Goal: Transaction & Acquisition: Purchase product/service

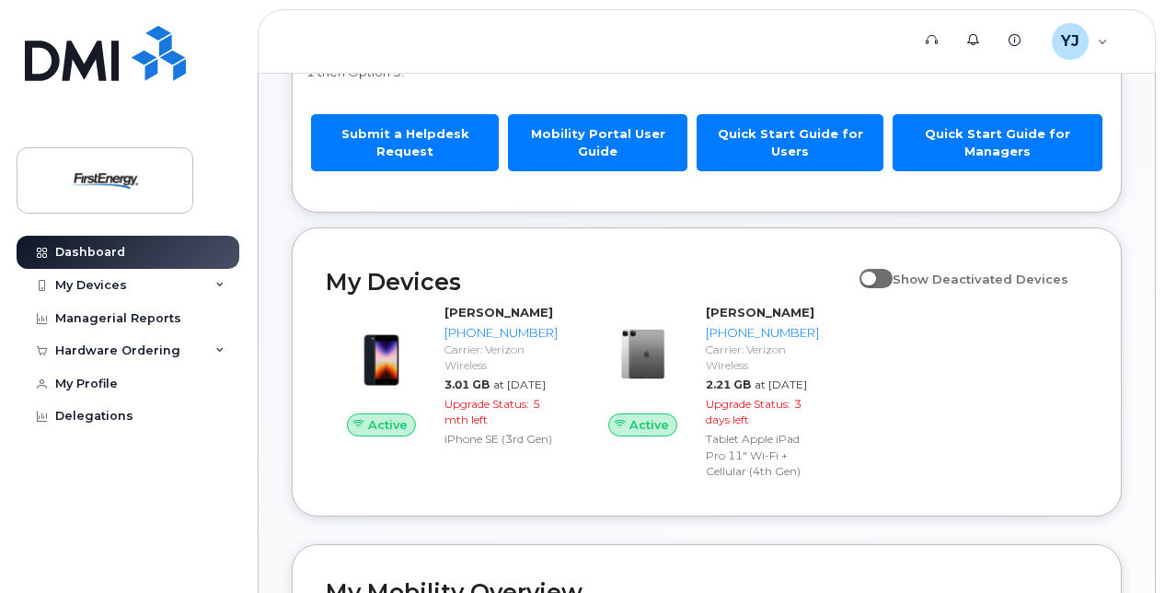
scroll to position [184, 0]
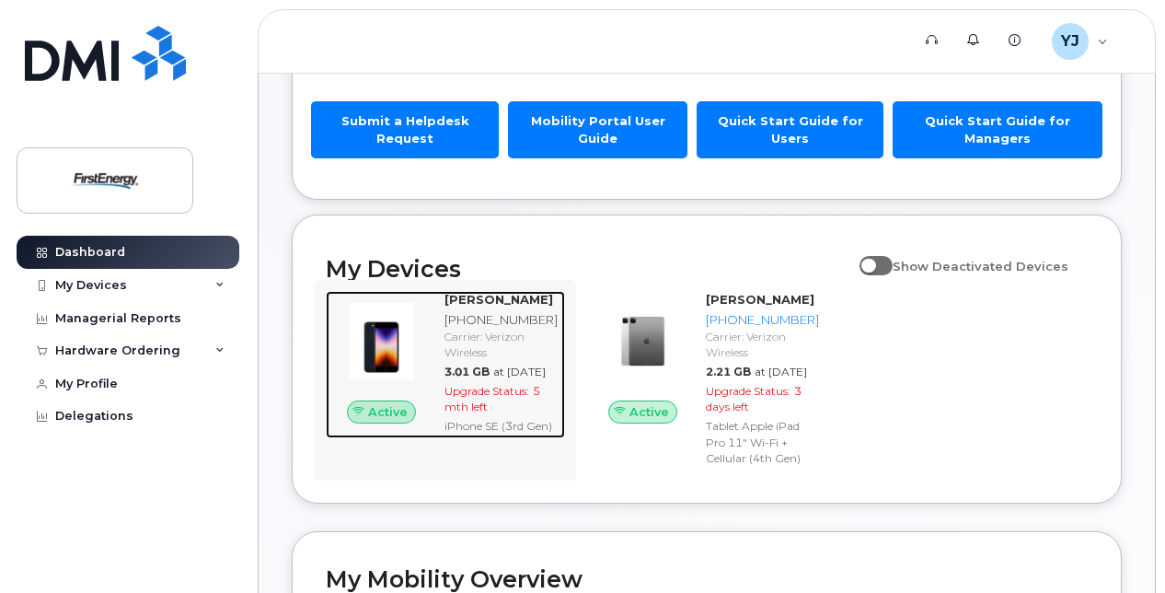
click at [513, 360] on div "Carrier: Verizon Wireless" at bounding box center [500, 344] width 113 height 31
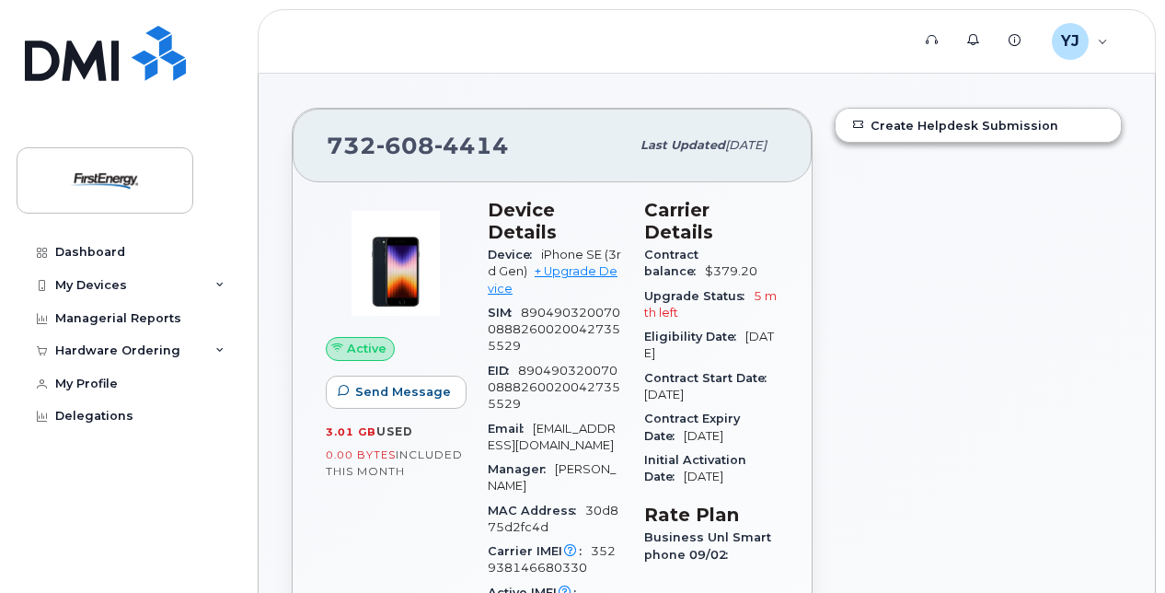
scroll to position [184, 0]
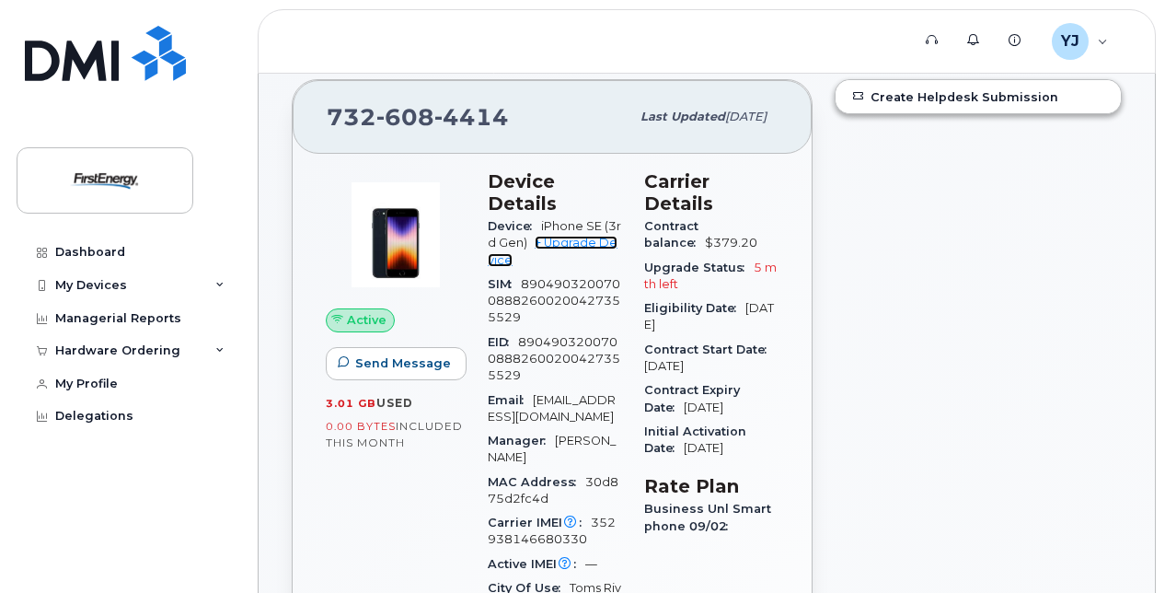
click at [571, 245] on link "+ Upgrade Device" at bounding box center [553, 251] width 130 height 30
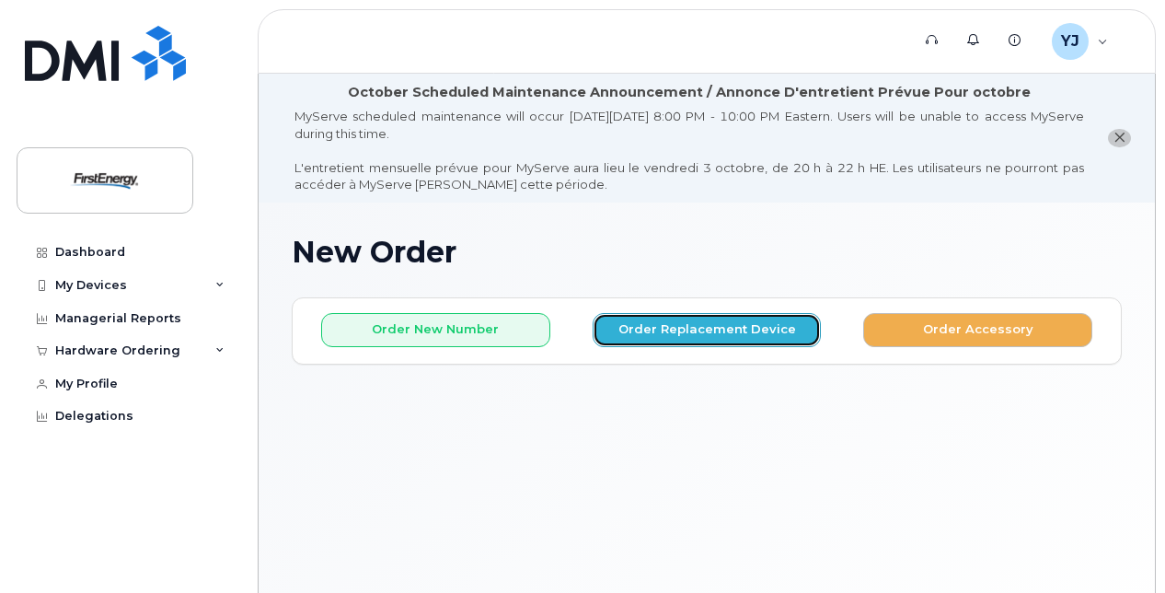
click at [737, 331] on button "Order Replacement Device" at bounding box center [707, 330] width 229 height 34
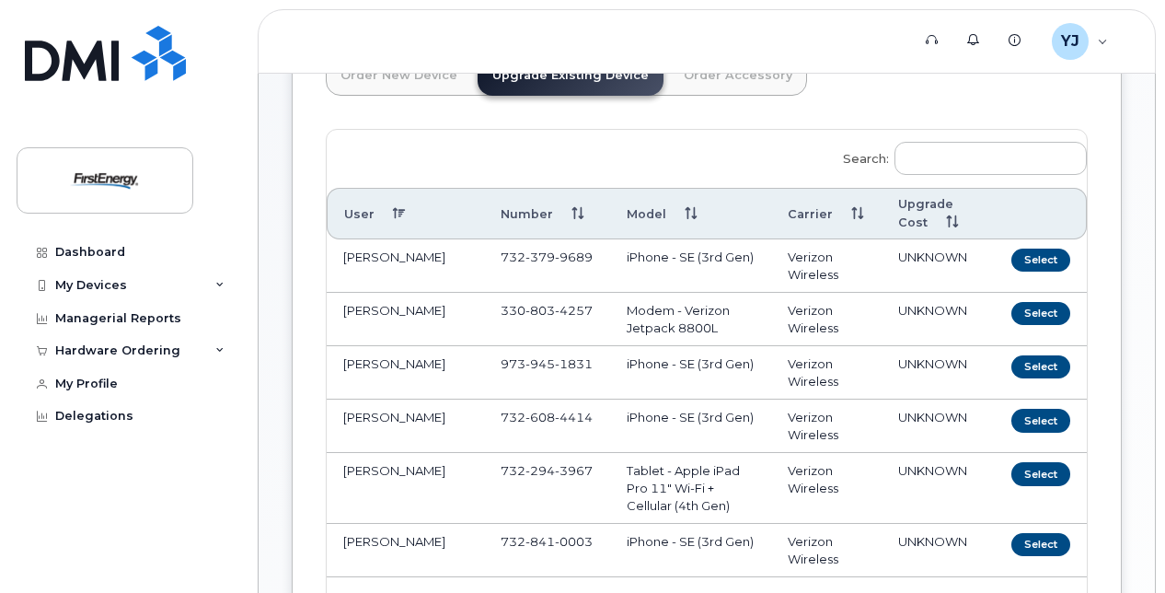
scroll to position [368, 0]
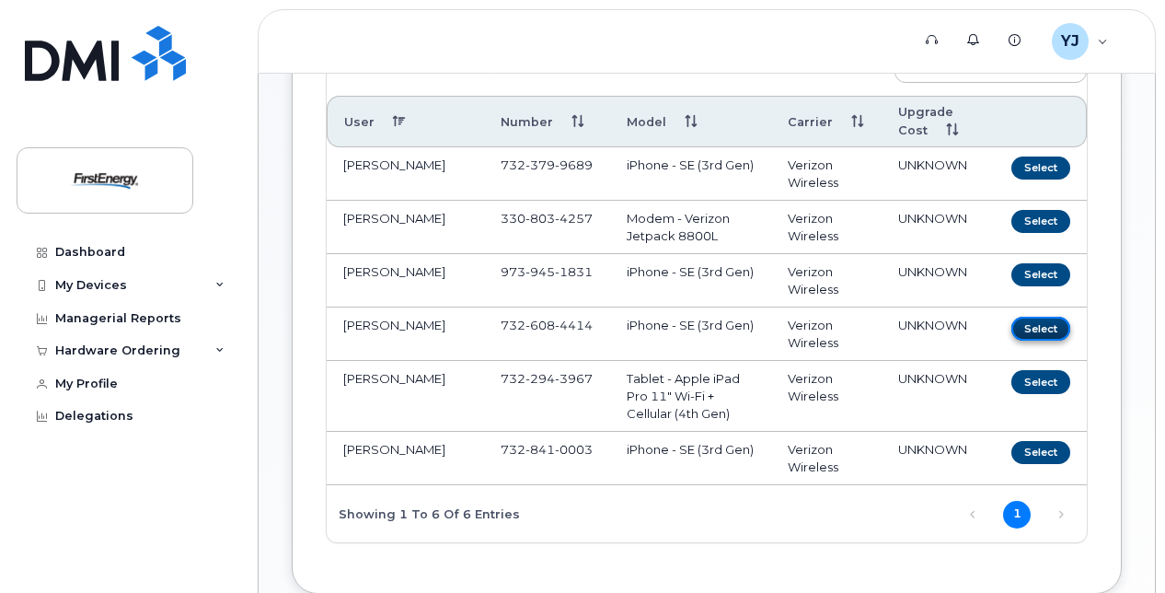
click at [1036, 328] on button "Select" at bounding box center [1040, 328] width 59 height 23
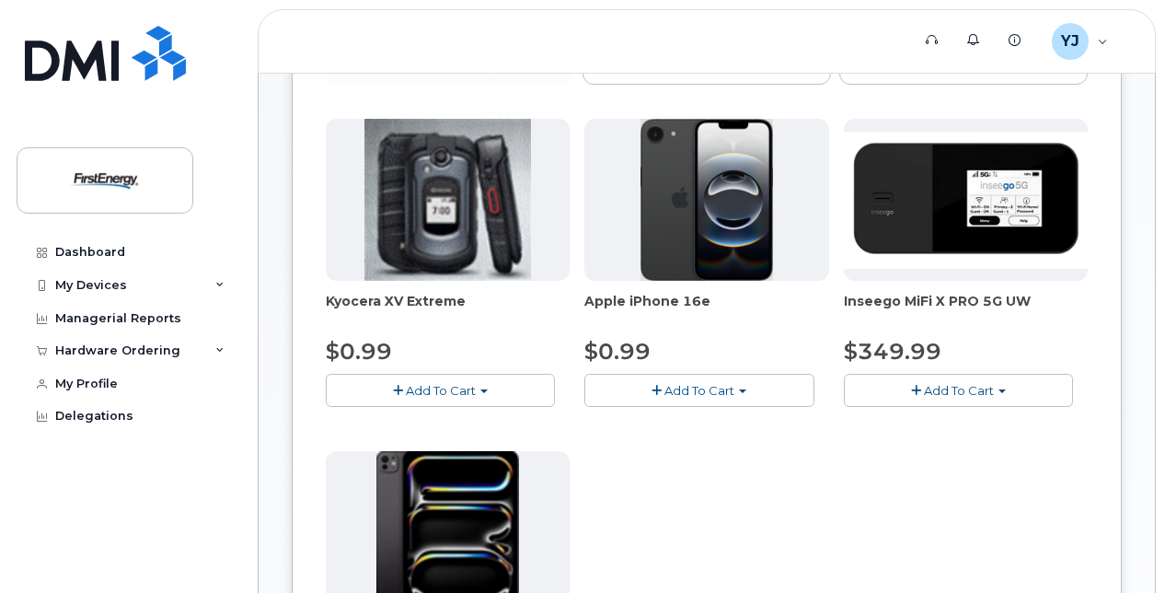
click at [733, 395] on button "Add To Cart" at bounding box center [698, 390] width 229 height 32
click at [698, 425] on link "$0.99 - 2 Year Upgrade" at bounding box center [678, 424] width 178 height 23
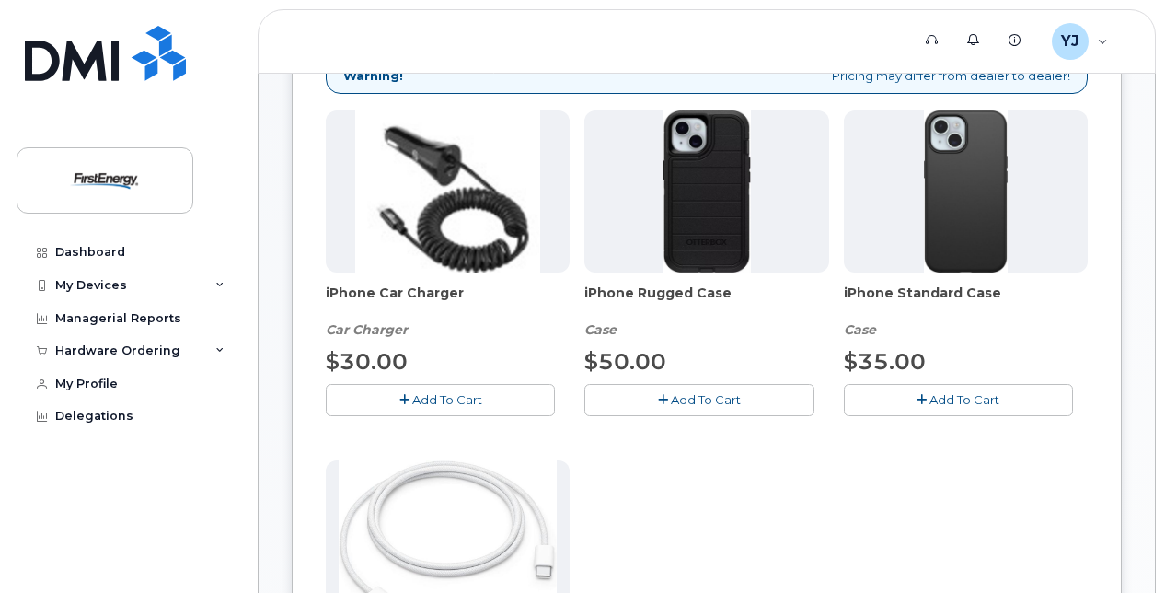
scroll to position [460, 0]
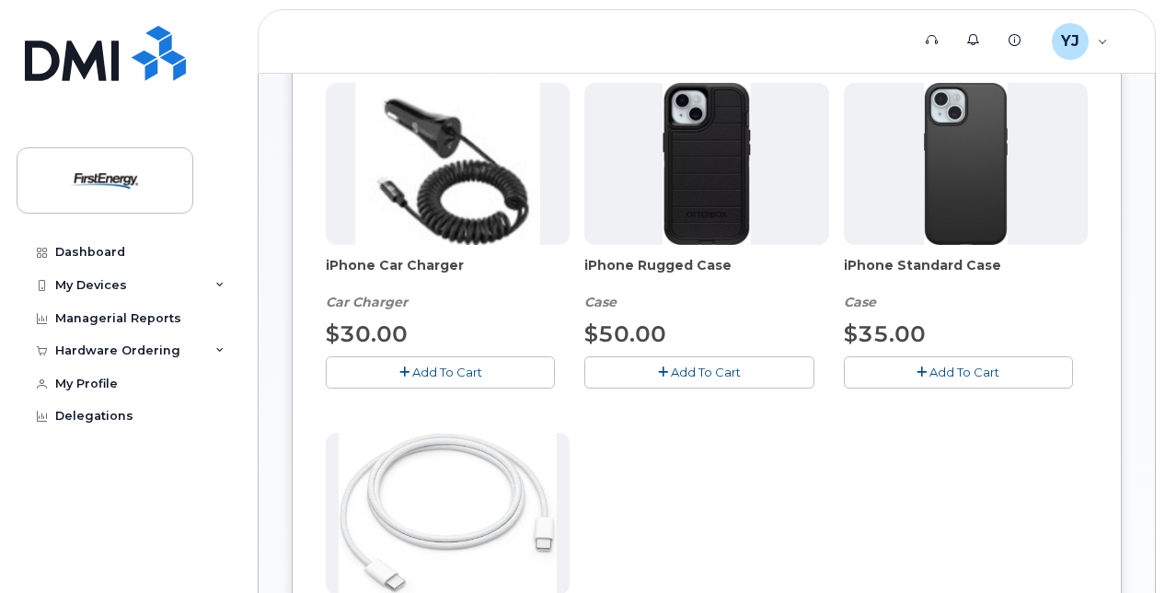
click at [948, 374] on span "Add To Cart" at bounding box center [964, 371] width 70 height 15
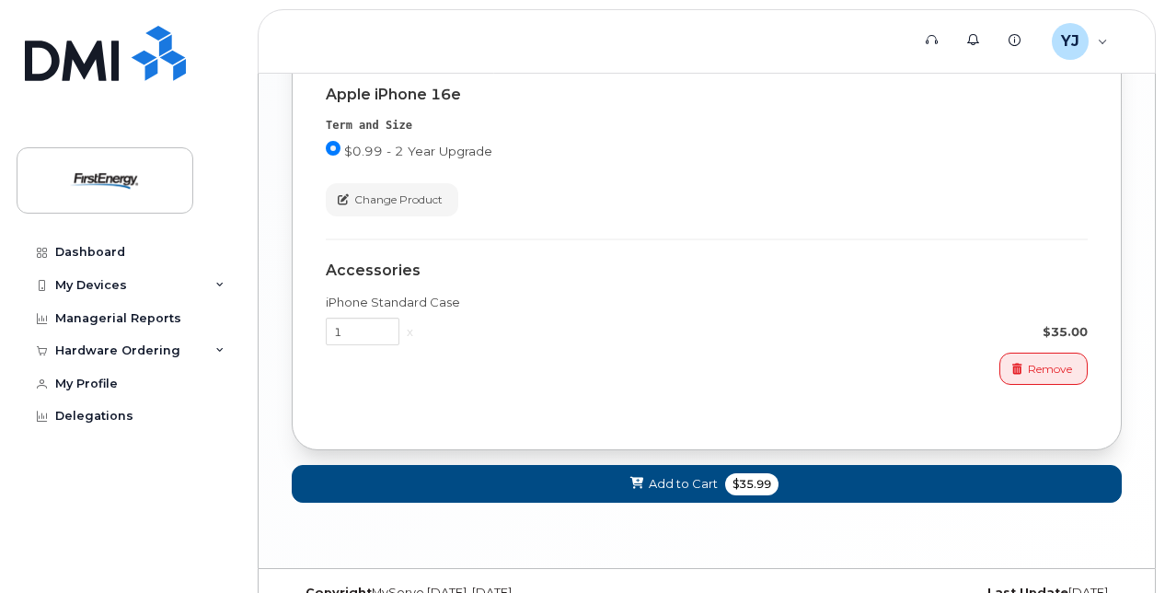
scroll to position [1724, 0]
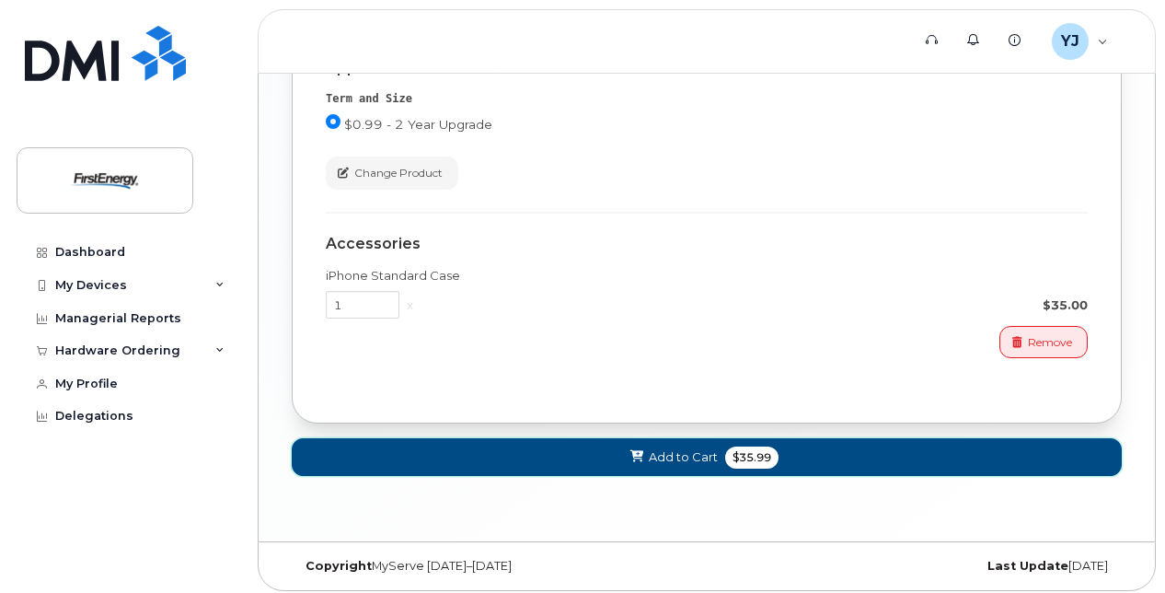
click at [666, 448] on span "Add to Cart" at bounding box center [683, 456] width 69 height 17
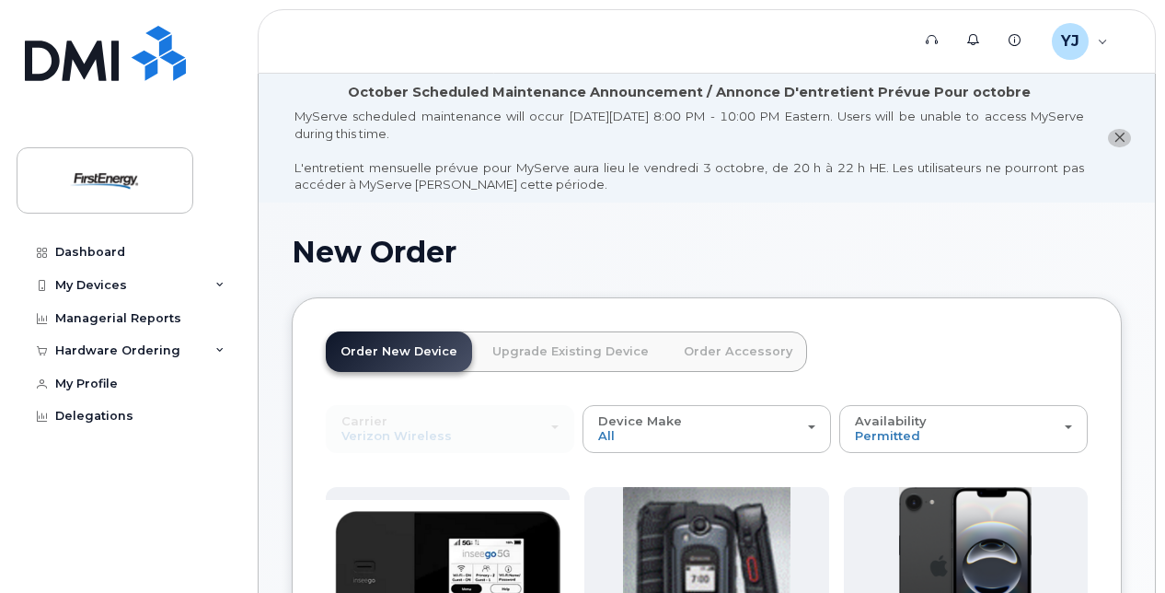
scroll to position [1178, 0]
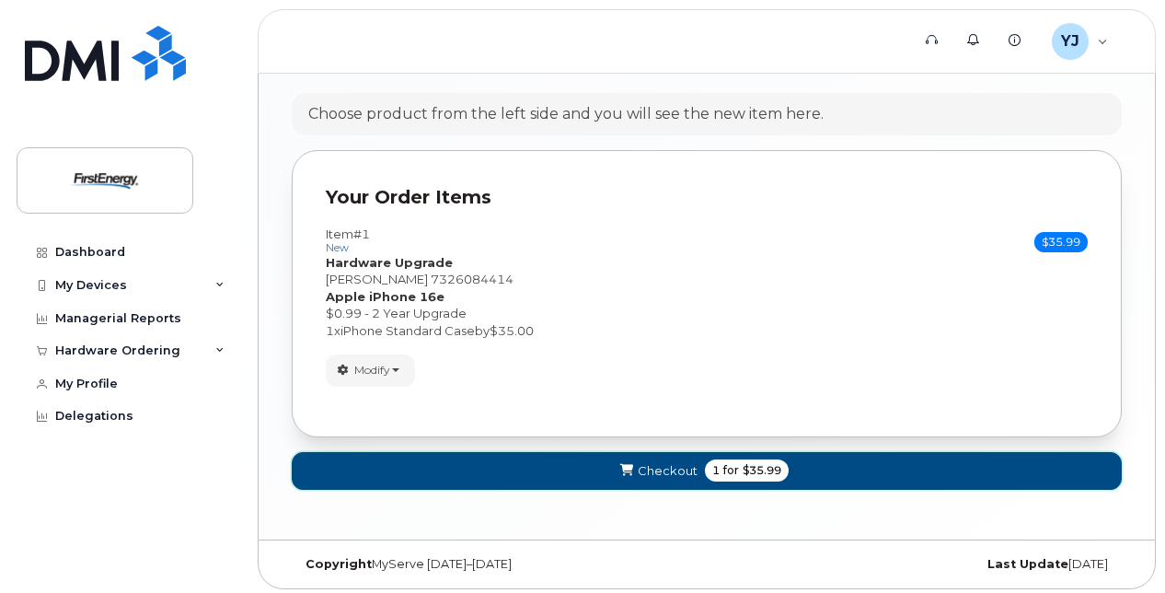
click at [656, 467] on span "Checkout" at bounding box center [668, 470] width 60 height 17
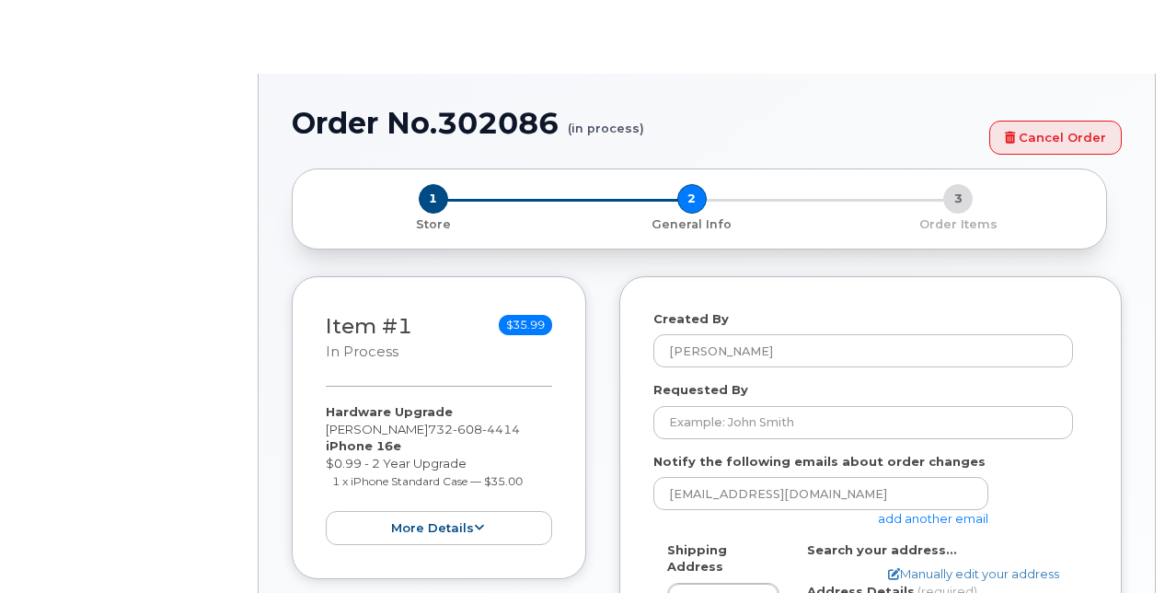
select select
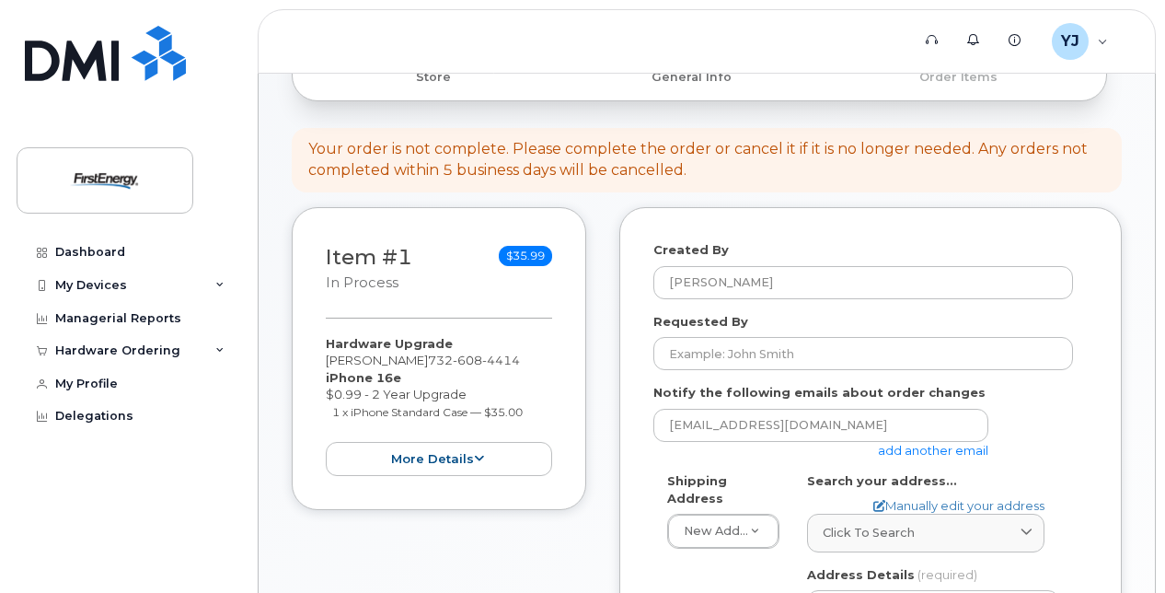
scroll to position [276, 0]
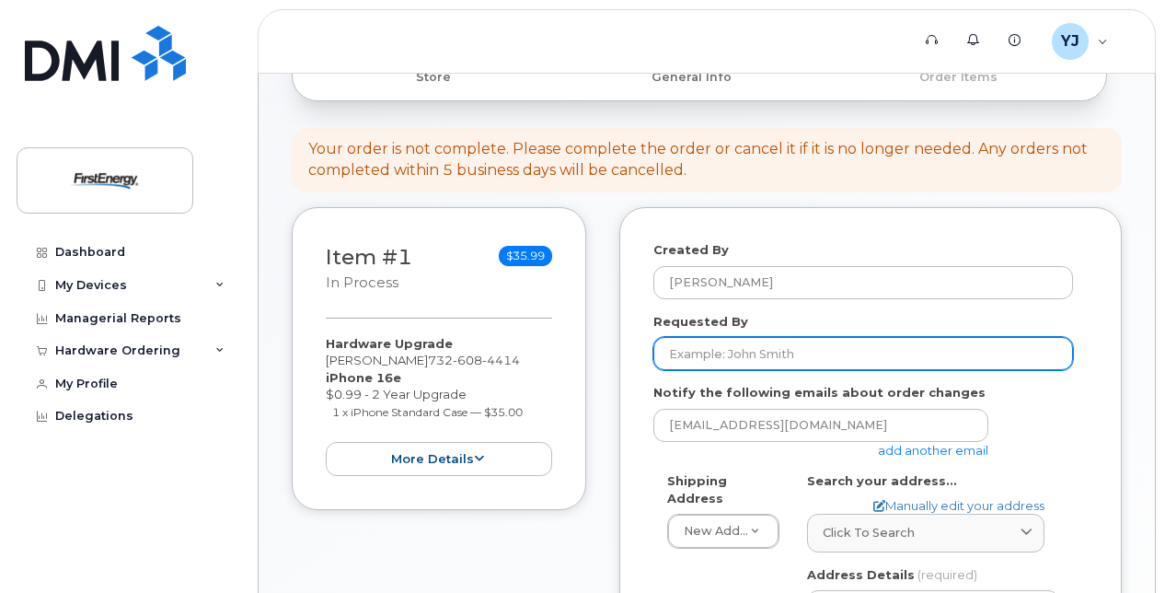
click at [711, 352] on input "Requested By" at bounding box center [863, 353] width 420 height 33
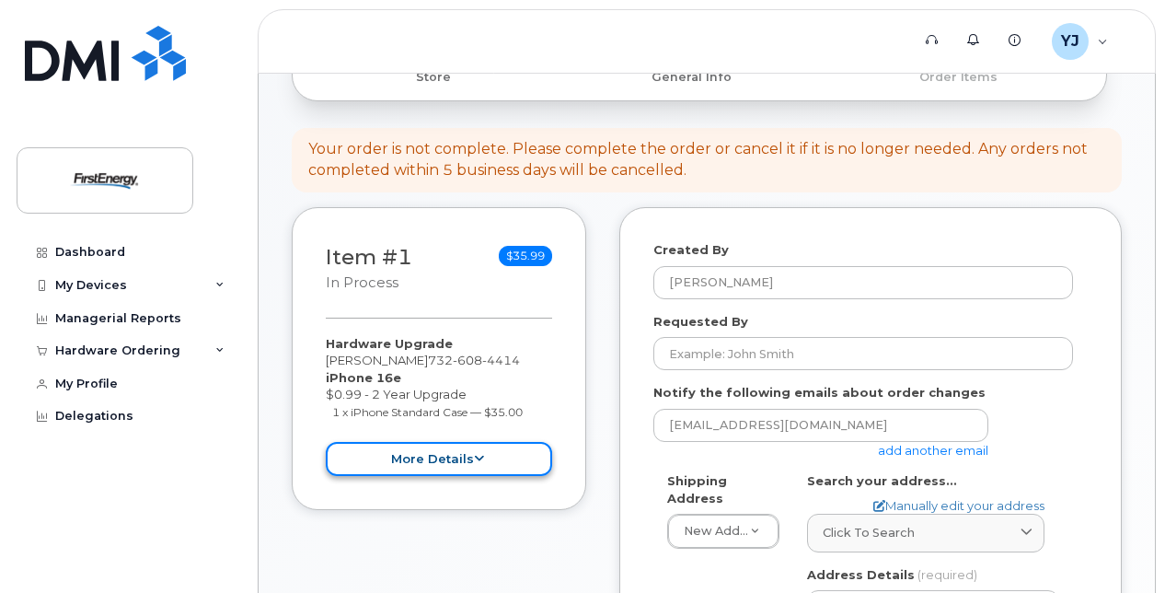
click at [491, 465] on button "more details" at bounding box center [439, 459] width 226 height 34
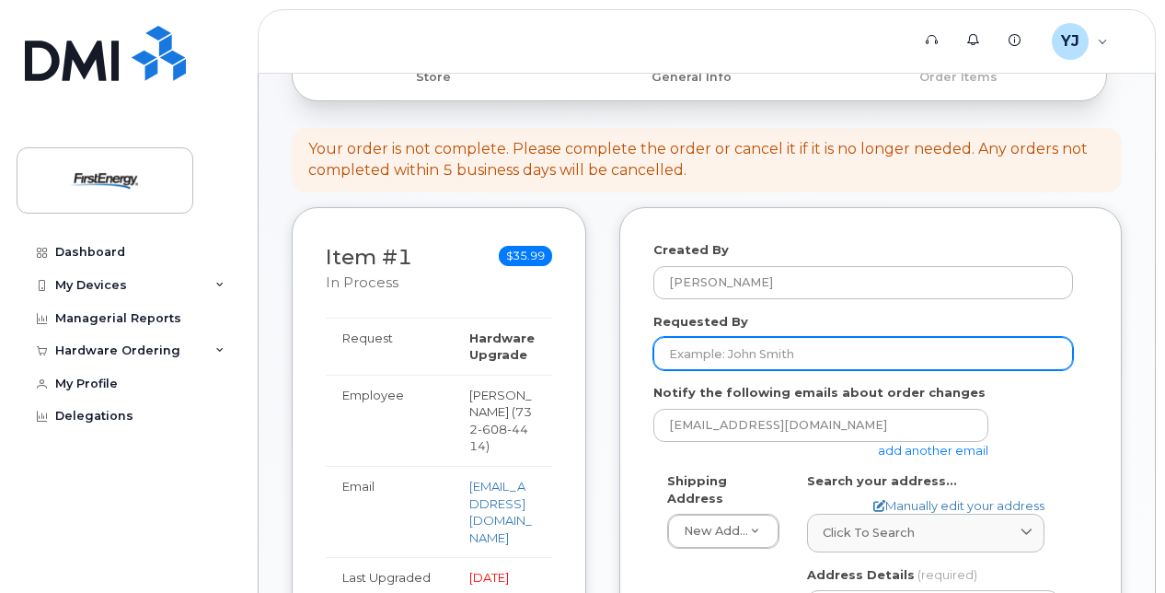
click at [750, 355] on input "Requested By" at bounding box center [863, 353] width 420 height 33
type input "p"
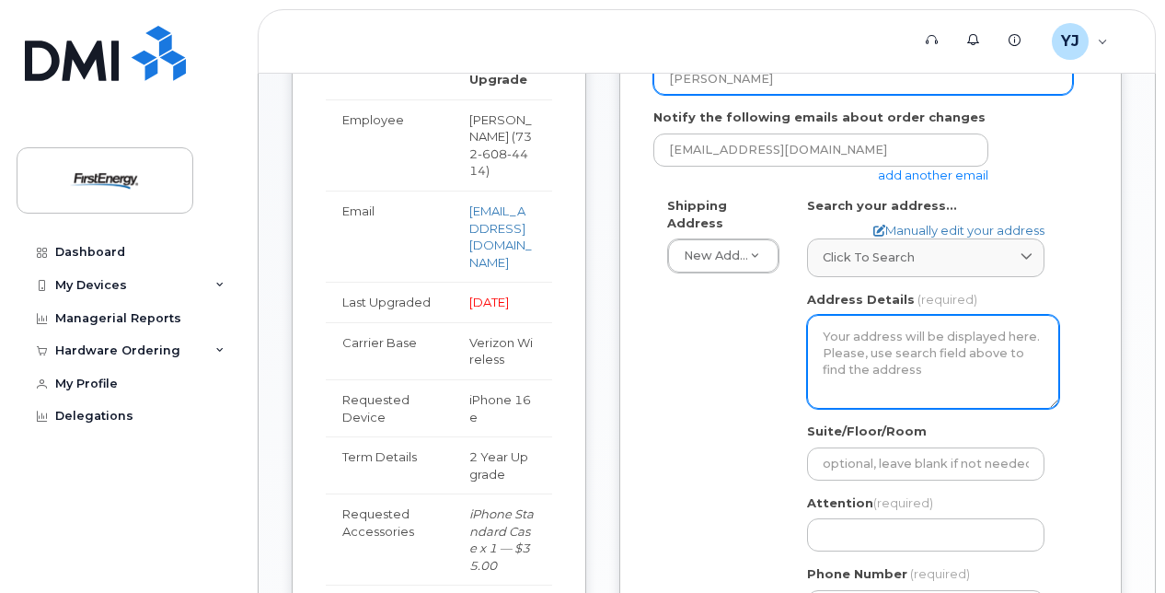
scroll to position [552, 0]
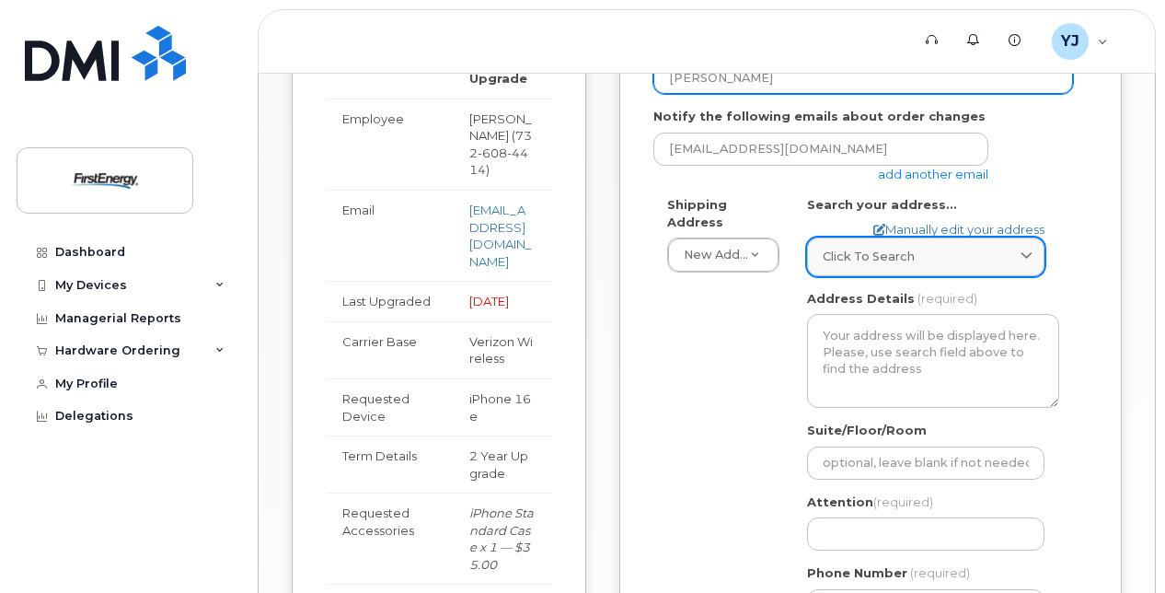
type input "[PERSON_NAME]"
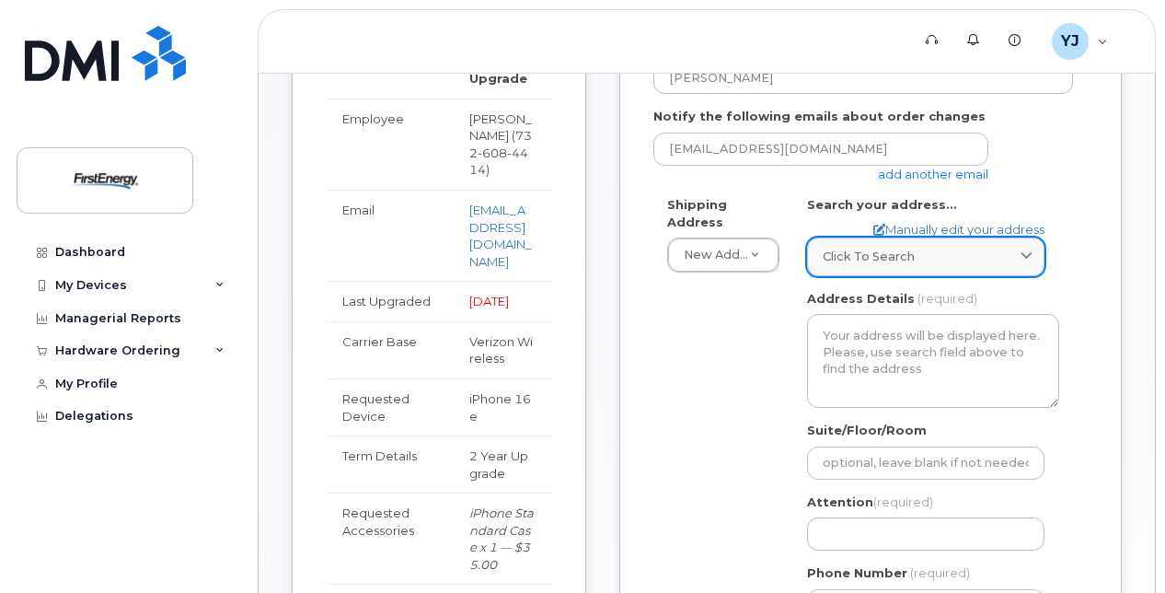
click at [865, 253] on span "Click to search" at bounding box center [869, 256] width 92 height 17
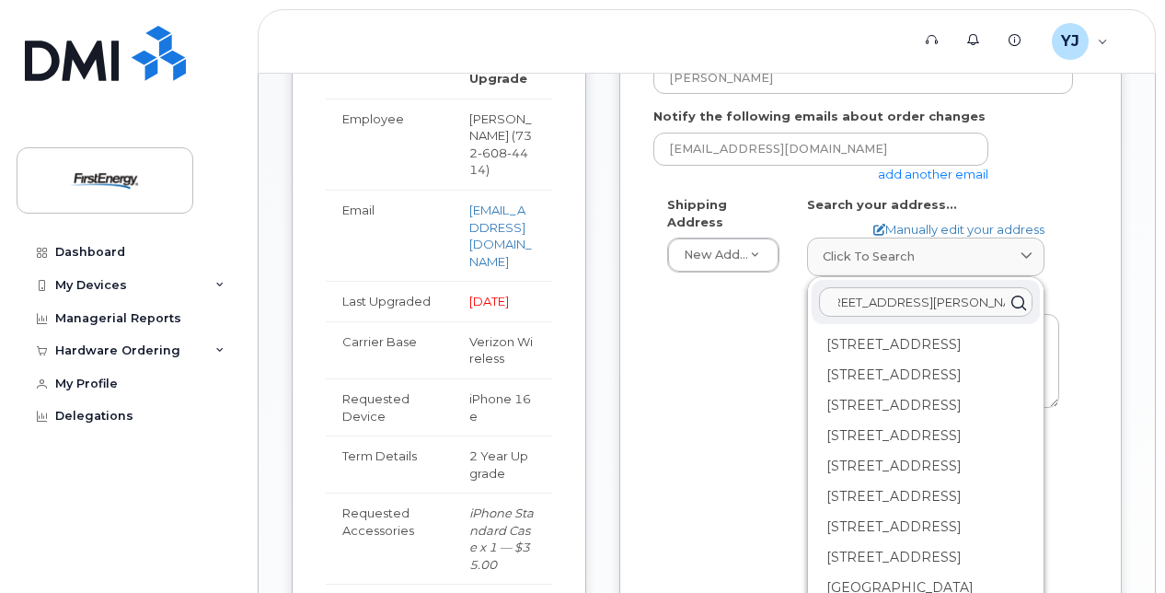
scroll to position [0, 0]
click at [1019, 298] on icon at bounding box center [1018, 302] width 27 height 27
click at [897, 302] on input "1500 florance ave union beach nj" at bounding box center [925, 302] width 213 height 29
type input "1500 florence ave union beach nj"
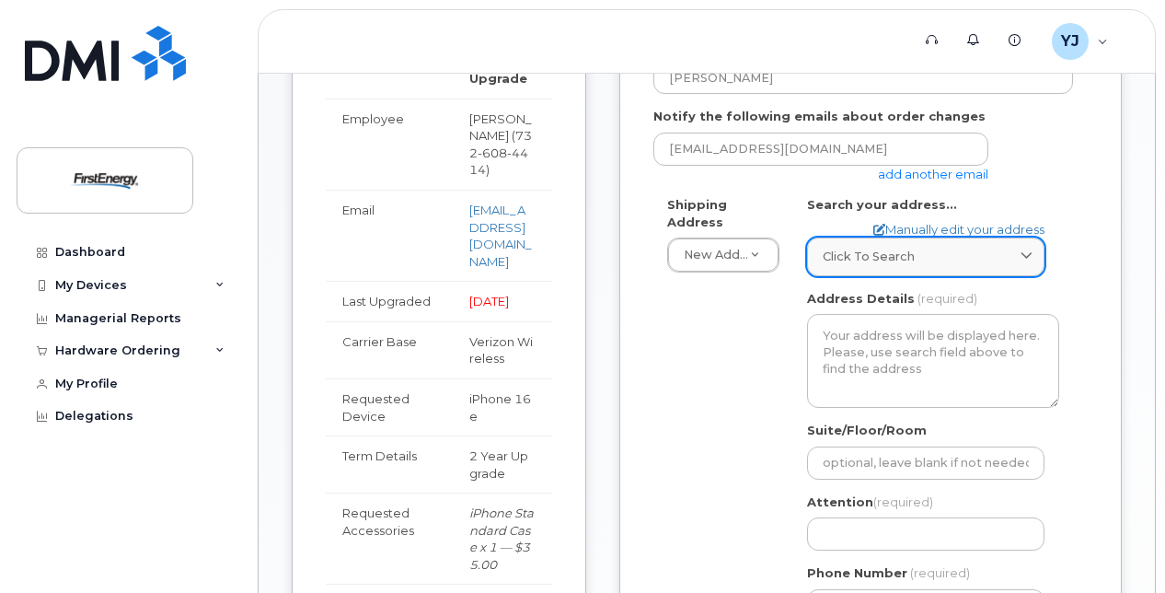
click at [966, 270] on link "Click to search" at bounding box center [925, 256] width 237 height 38
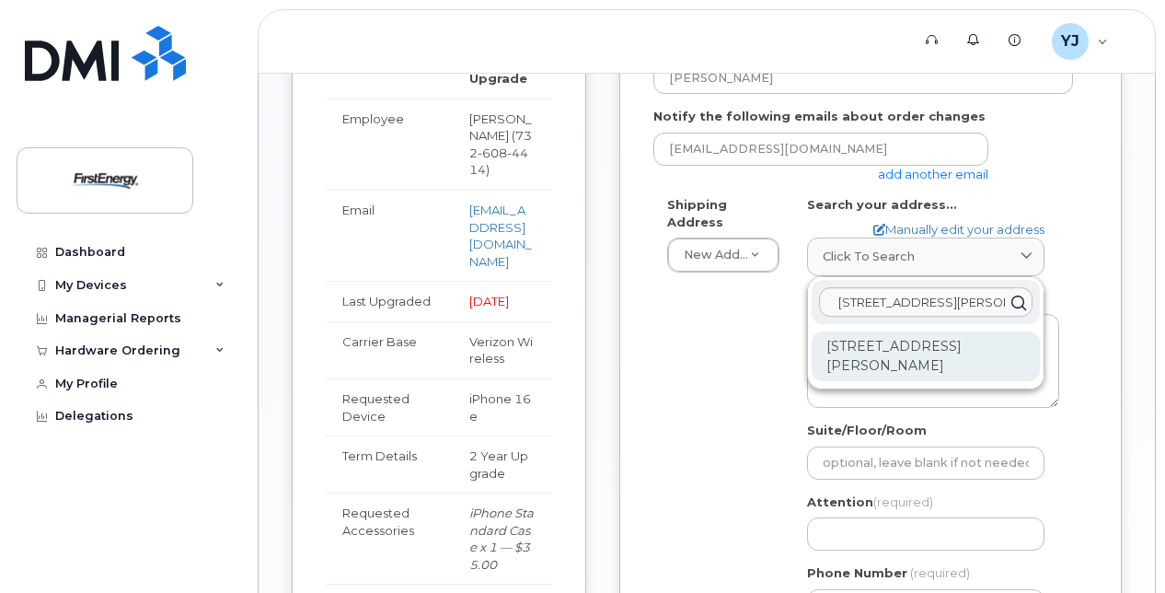
click at [910, 350] on div "1500 Florence Ave Union Beach NJ 07735-2712" at bounding box center [926, 356] width 228 height 50
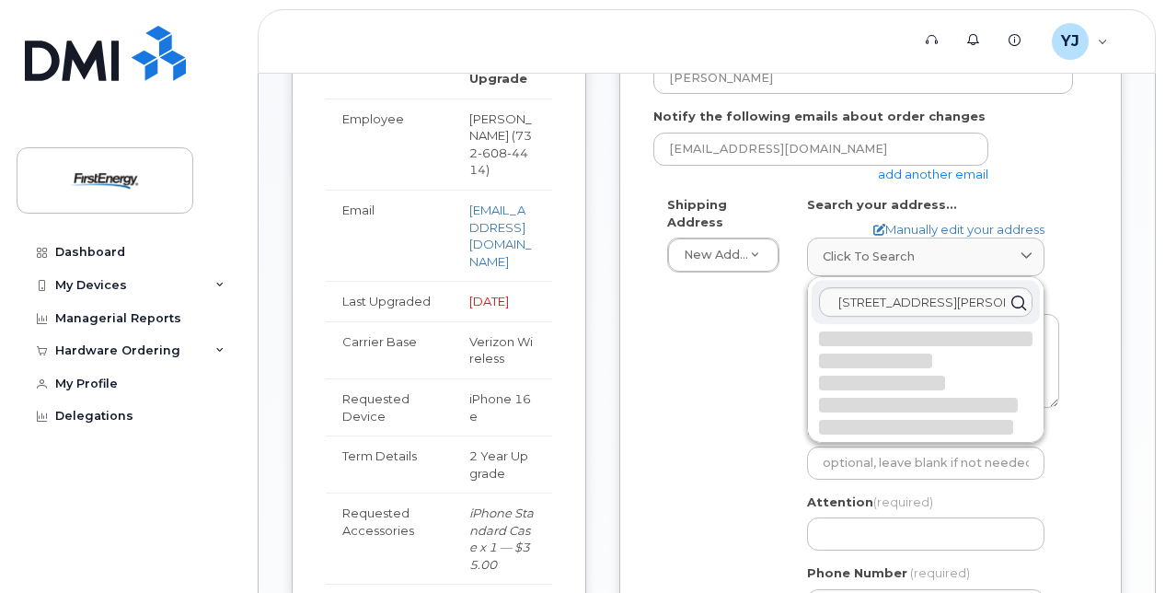
select select
type textarea "1500 Florence Ave UNION BEACH NJ 07735-2712 UNITED STATES"
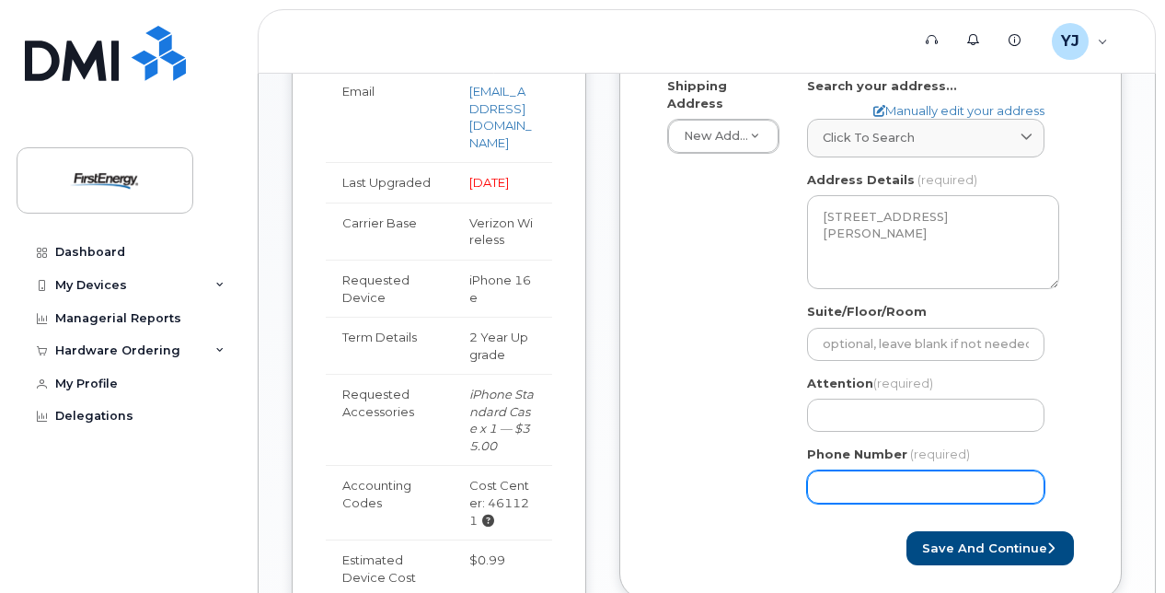
scroll to position [736, 0]
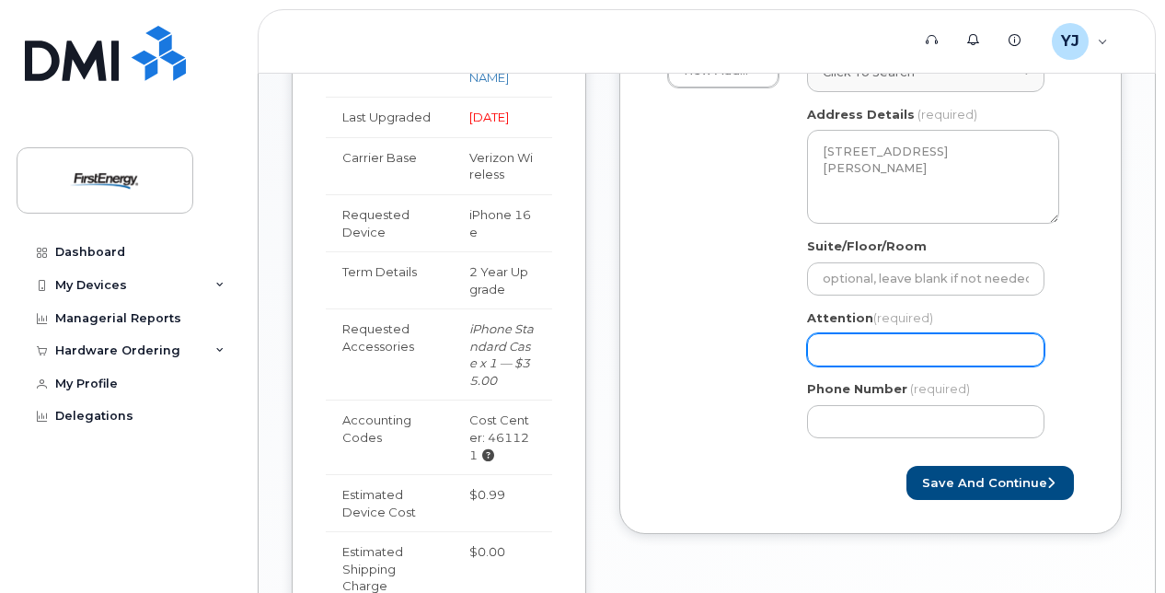
click at [884, 350] on input "Attention (required)" at bounding box center [925, 349] width 237 height 33
select select
type input "J"
select select
type input "Jo"
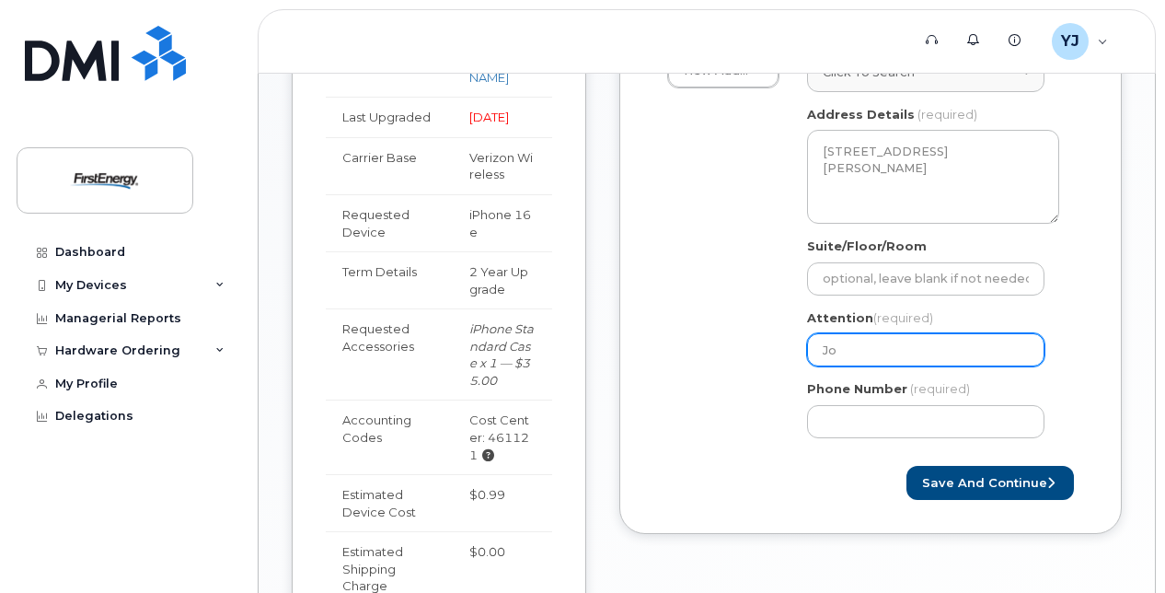
select select
type input "Jon"
select select
type input "Jona"
select select
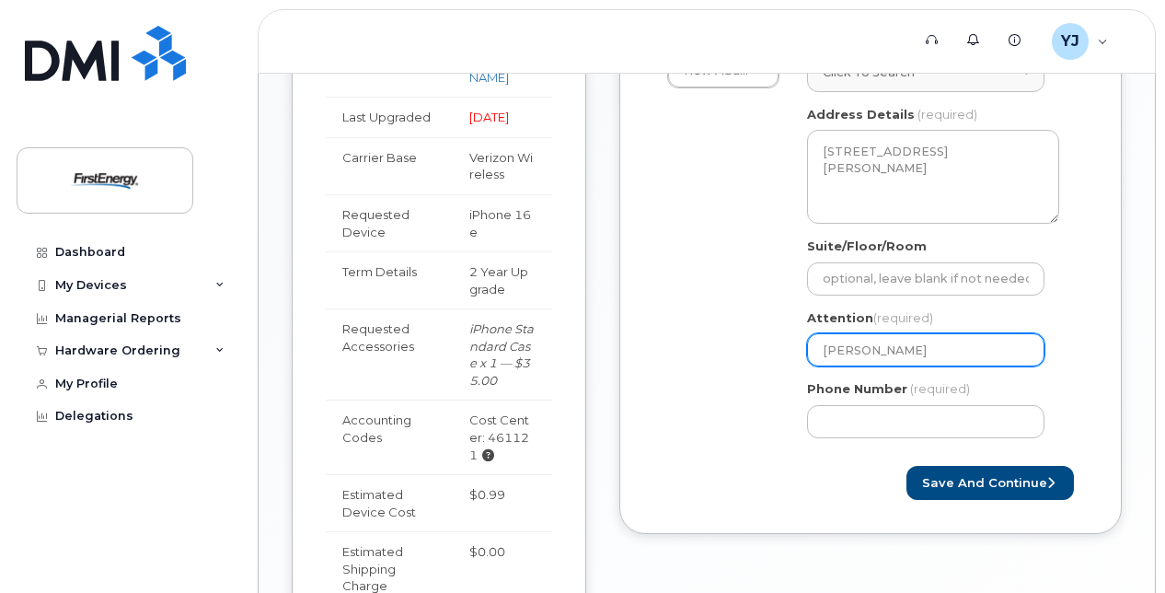
type input "Jonat"
select select
type input "Jonath"
select select
type input "Jonatha"
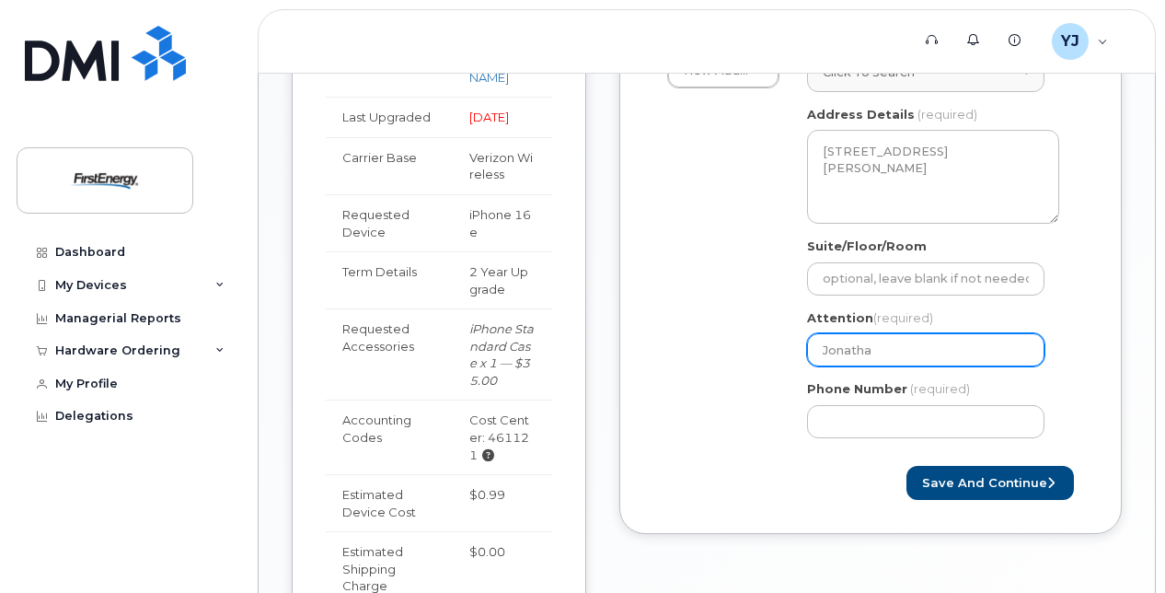
select select
type input "Jonathan"
select select
type input "Jonathan Y"
select select
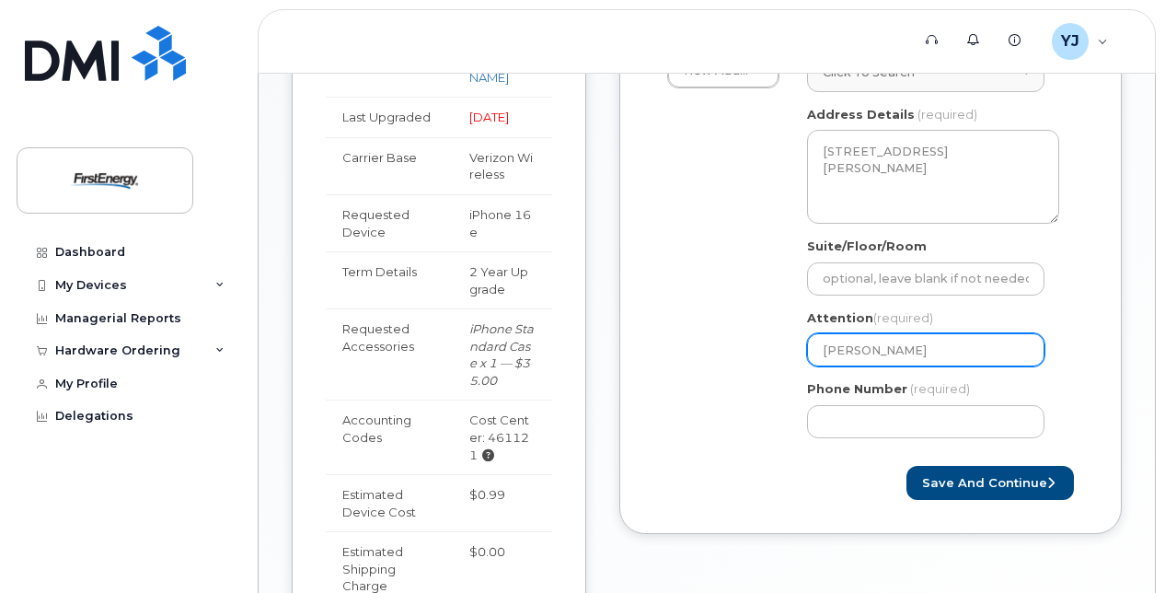
type input "Jonathan Yo"
select select
type input "Jonathan You"
select select
type input "Jonathan Youm"
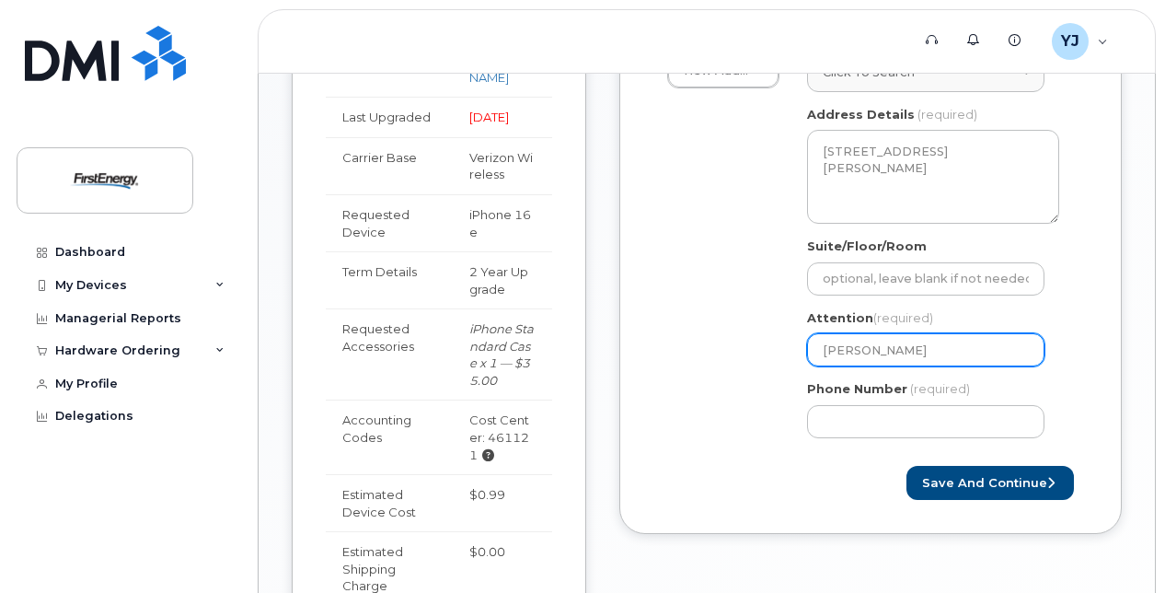
select select
type input "Jonathan Youma"
select select
type input "Jonathan Youman"
select select
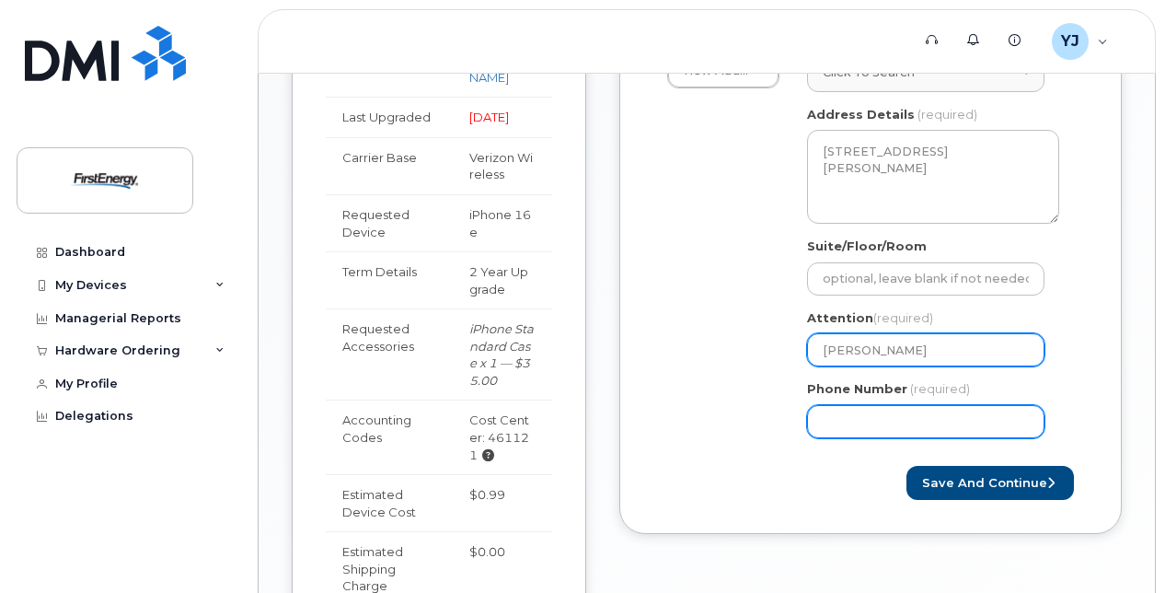
type input "[PERSON_NAME]"
click at [862, 418] on input "Phone Number" at bounding box center [925, 421] width 237 height 33
type input "732"
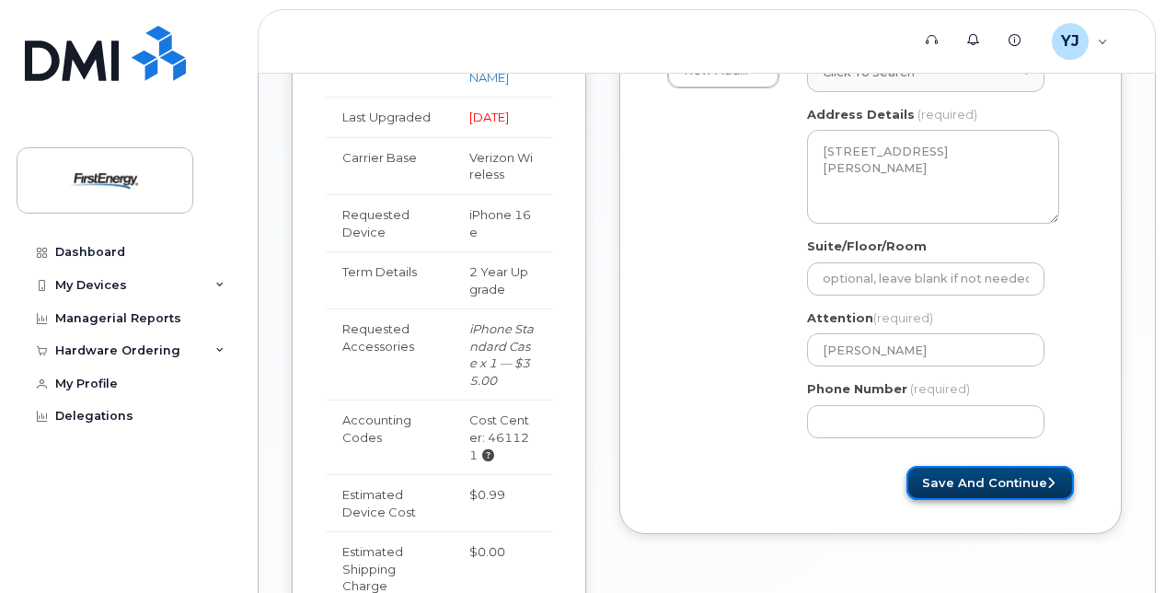
click at [961, 479] on button "Save and Continue" at bounding box center [989, 483] width 167 height 34
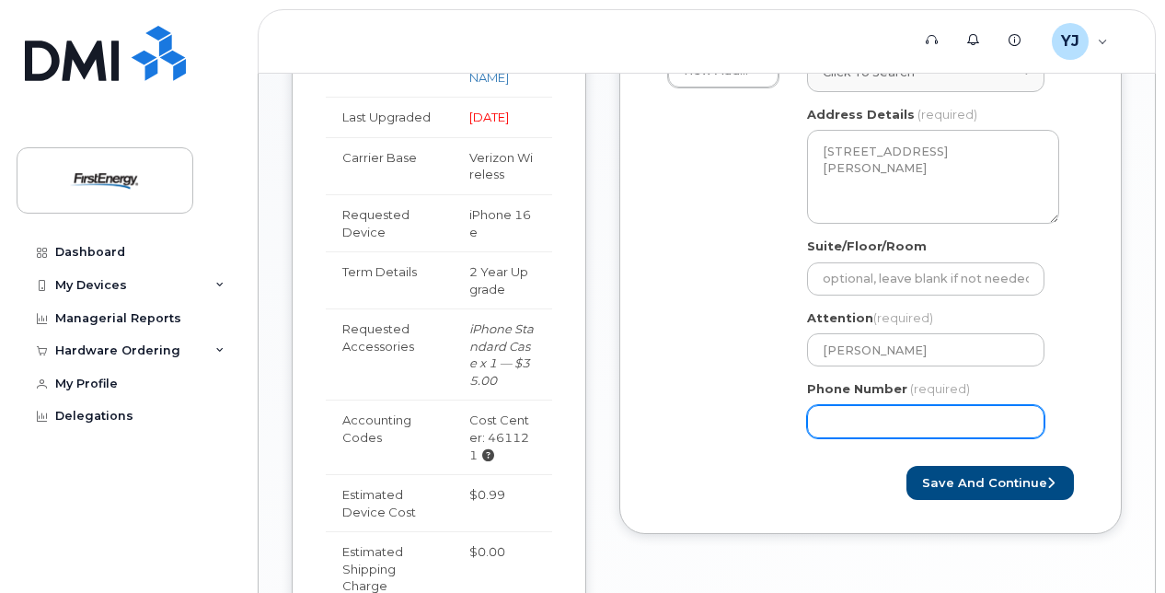
drag, startPoint x: 931, startPoint y: 424, endPoint x: 807, endPoint y: 428, distance: 124.3
click at [807, 428] on input "Phone Number" at bounding box center [925, 421] width 237 height 33
type input "732608441"
select select
type input "7326084414"
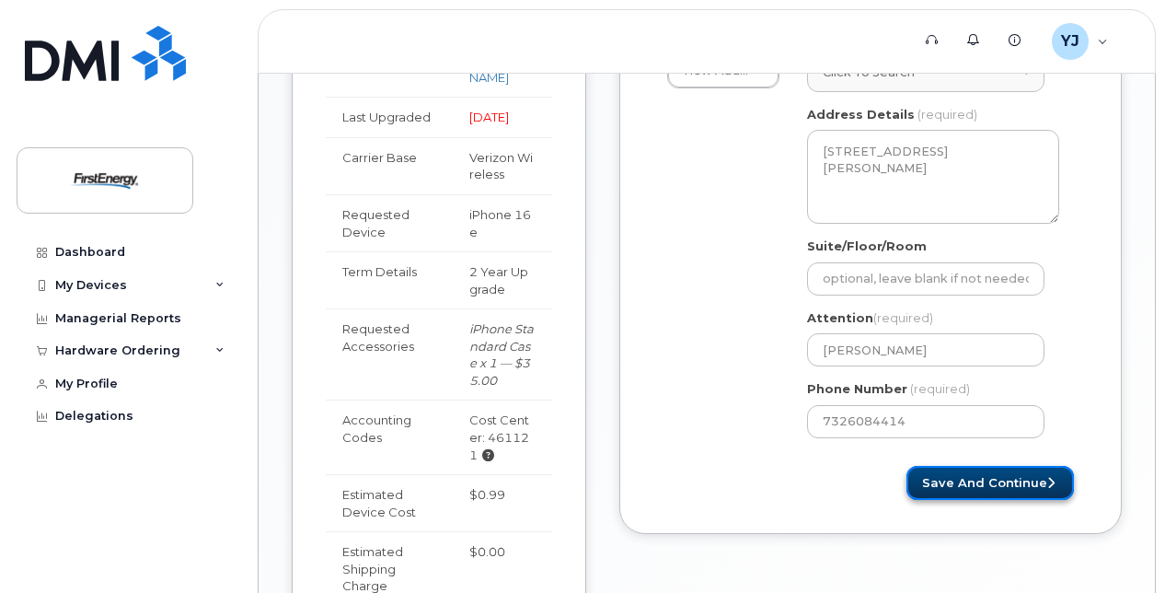
click at [992, 474] on button "Save and Continue" at bounding box center [989, 483] width 167 height 34
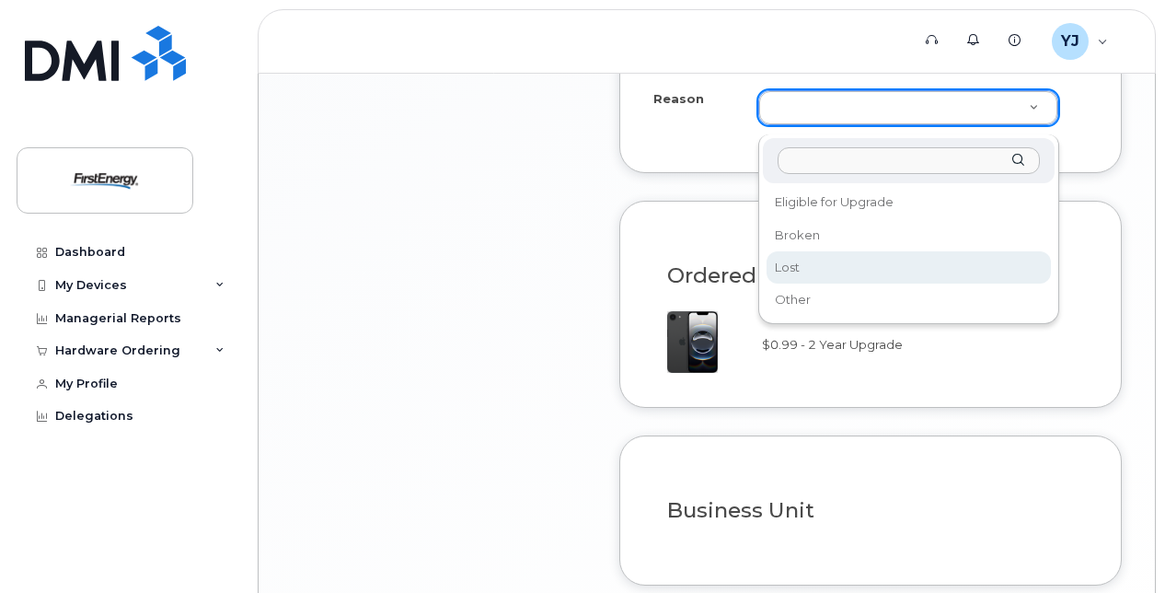
scroll to position [1601, 0]
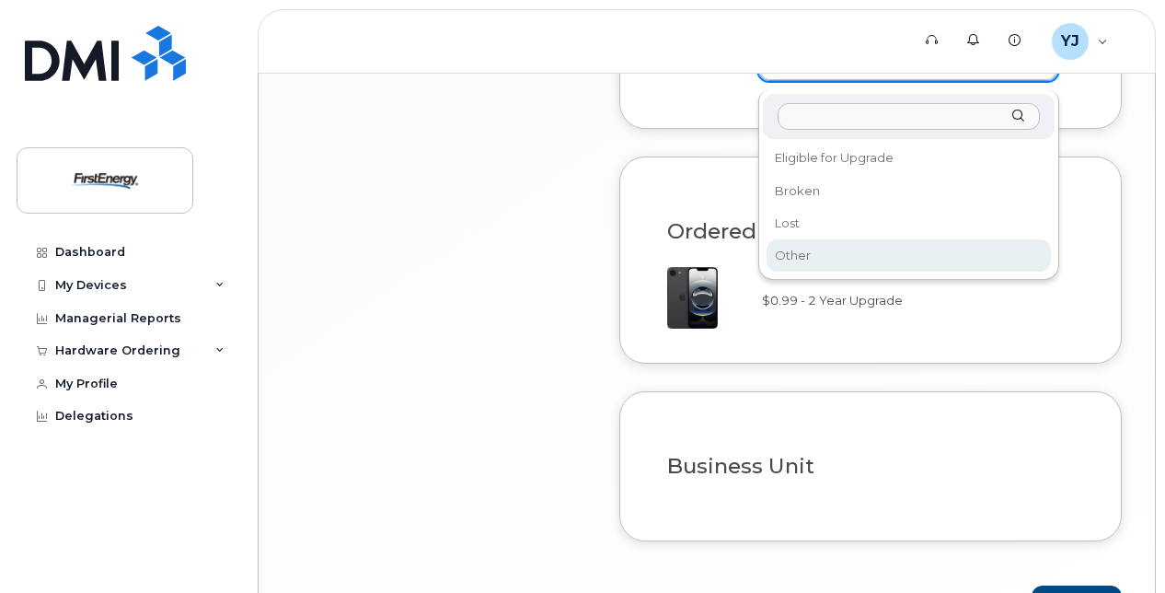
select select "other"
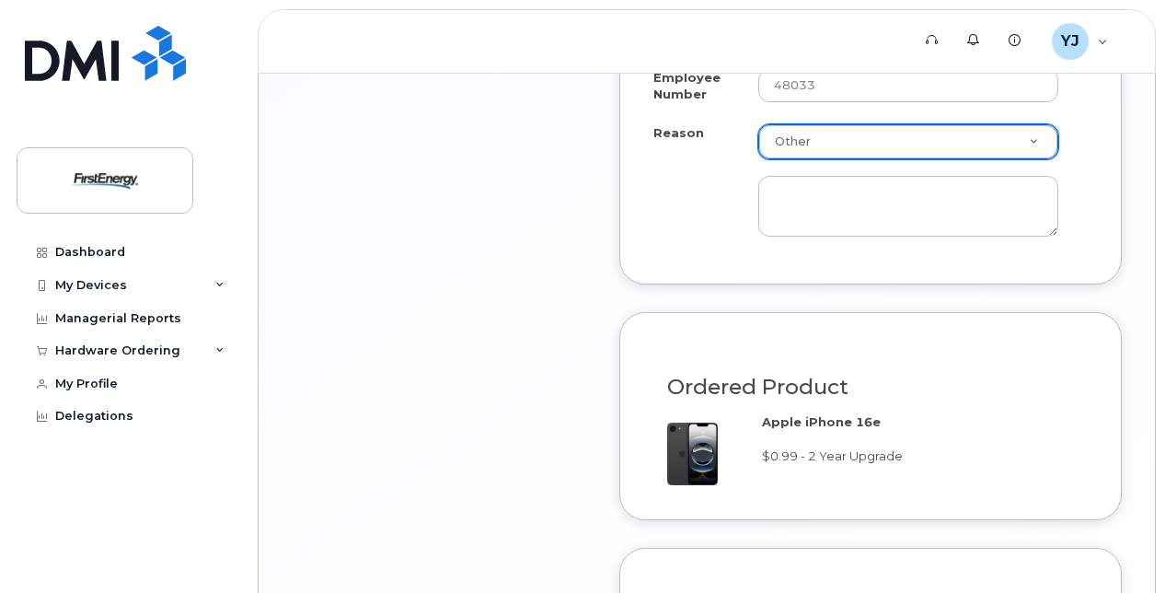
scroll to position [1325, 0]
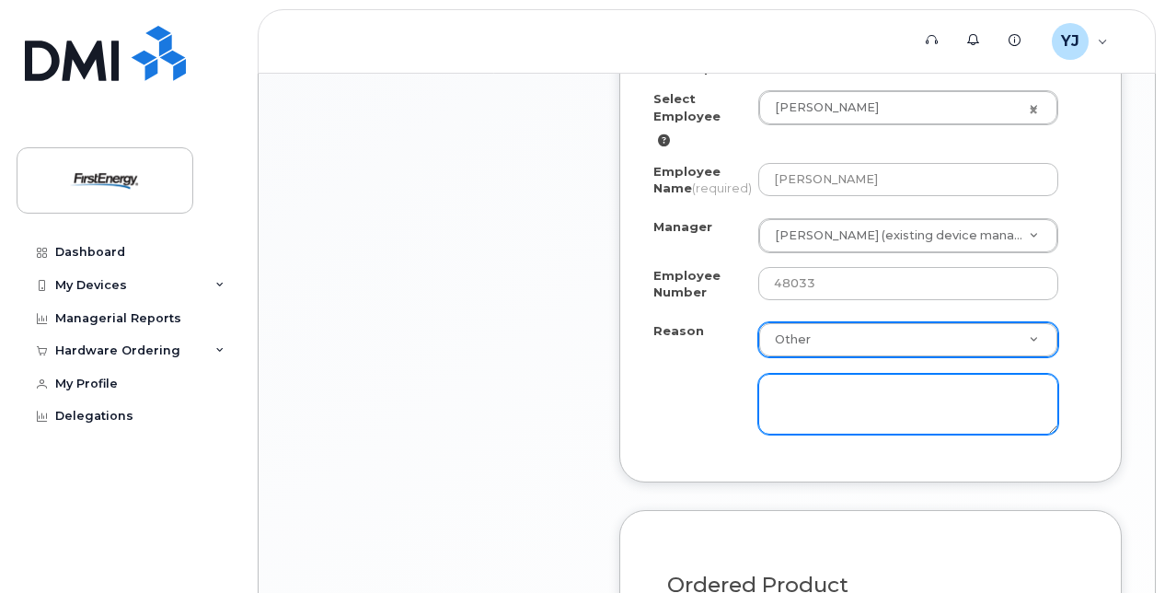
click at [806, 402] on textarea at bounding box center [908, 404] width 300 height 61
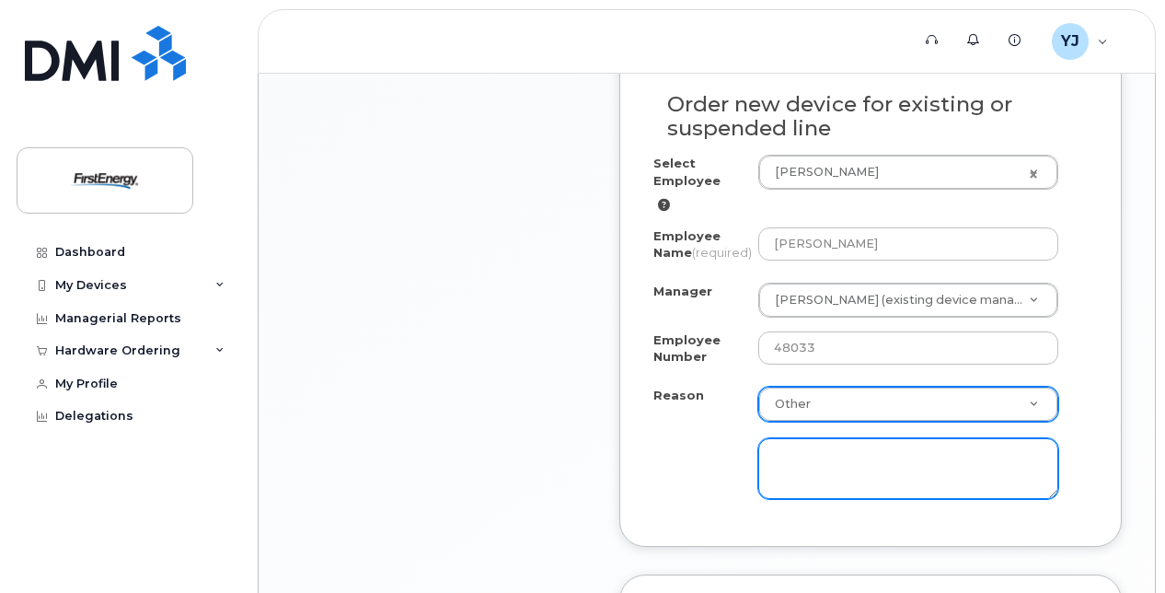
scroll to position [1233, 0]
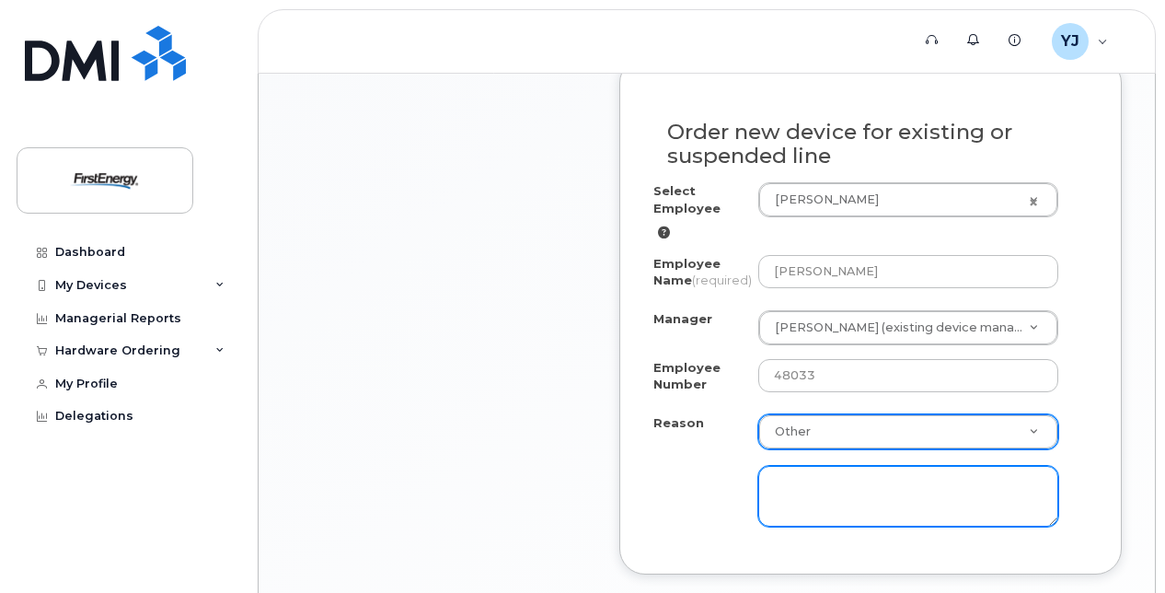
type textarea "P"
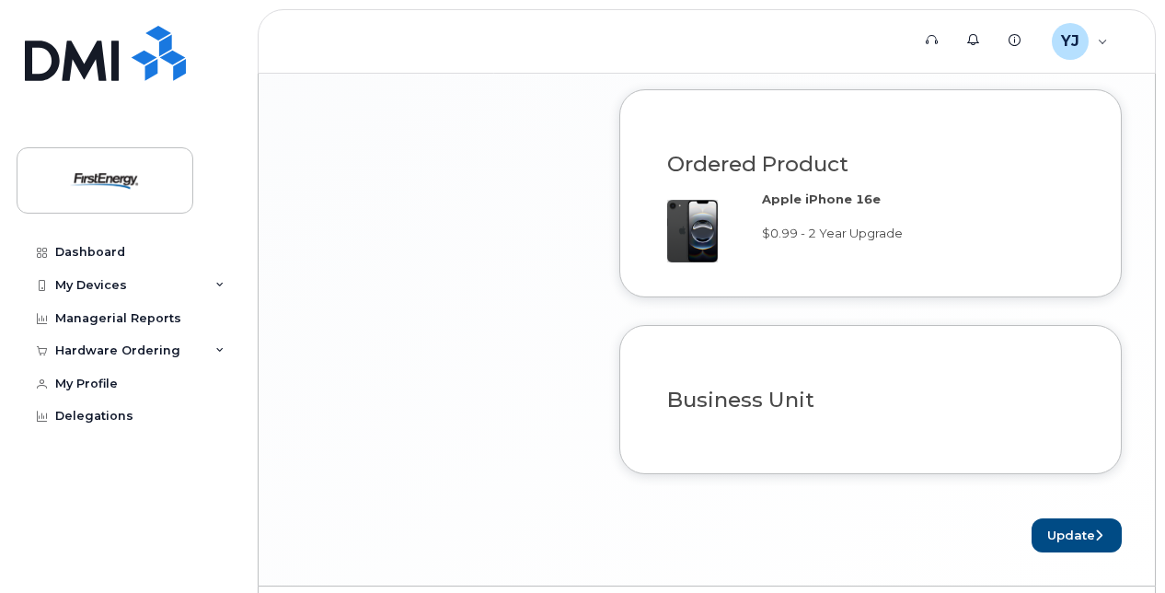
scroll to position [1804, 0]
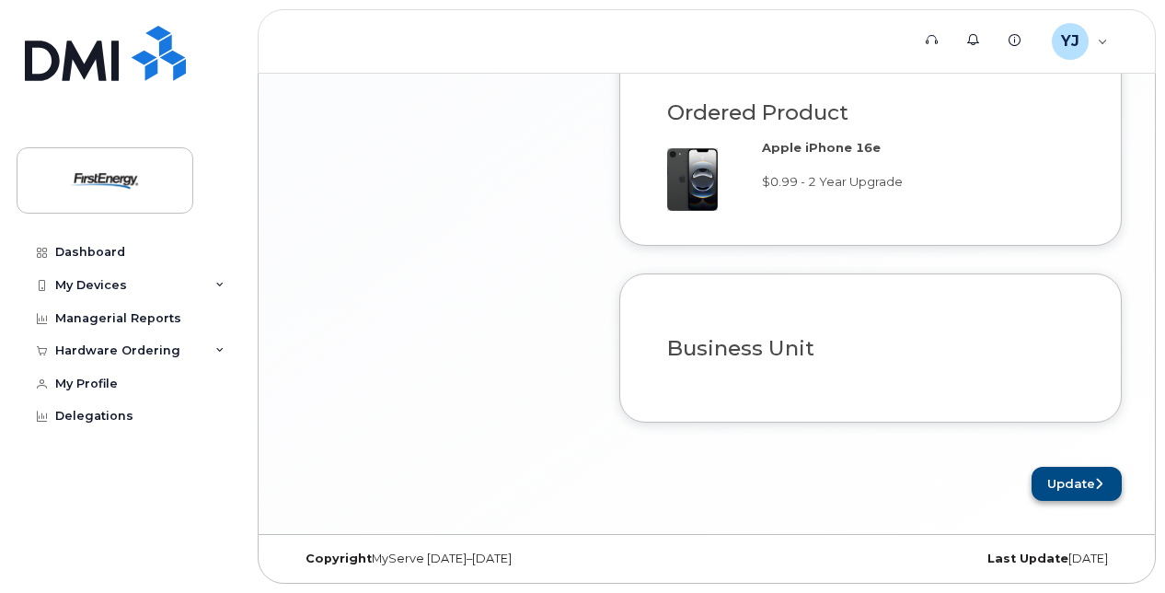
type textarea "Pat Mullin will approve upgrade to new 16E device. Replacement sent for battery…"
click at [1076, 489] on button "Update" at bounding box center [1077, 484] width 90 height 34
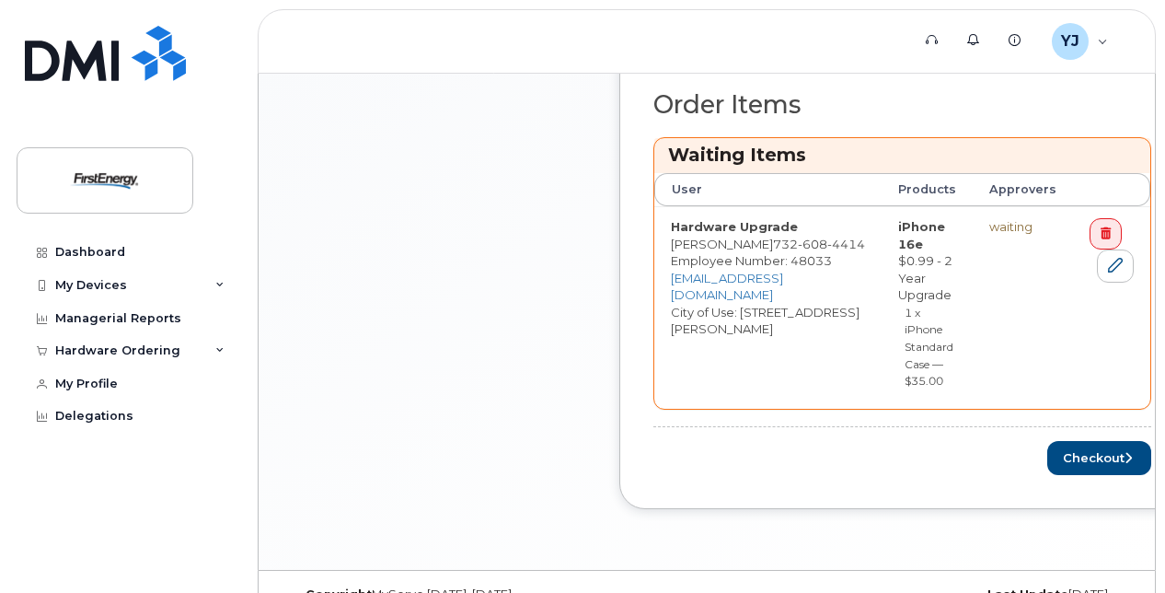
scroll to position [915, 0]
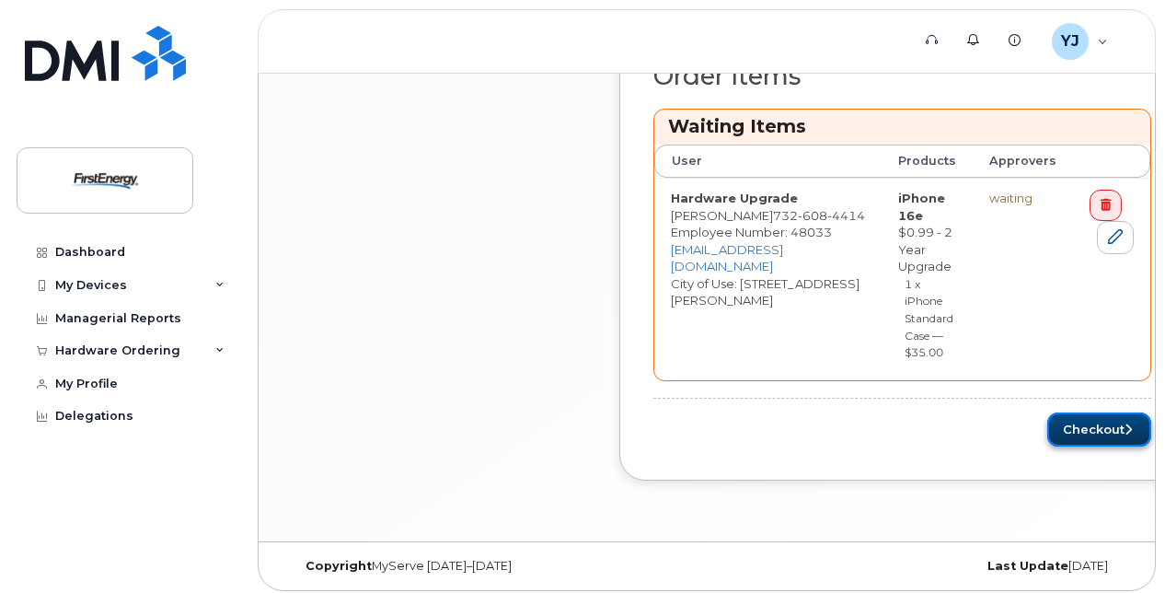
click at [1085, 419] on button "Checkout" at bounding box center [1099, 429] width 104 height 34
